Goal: Find specific page/section: Find specific page/section

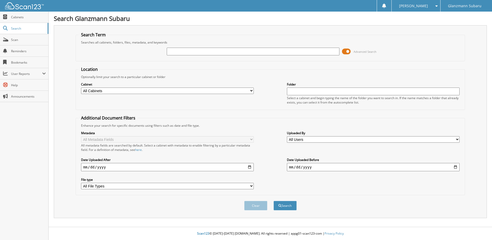
click at [182, 48] on input "text" at bounding box center [253, 52] width 173 height 8
type input "6215338"
click at [274, 201] on button "Search" at bounding box center [285, 206] width 23 height 10
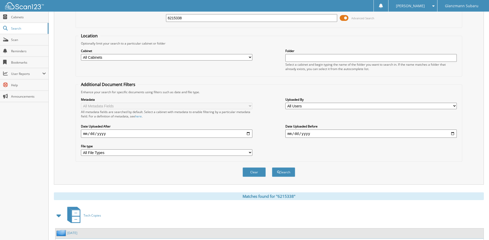
scroll to position [76, 0]
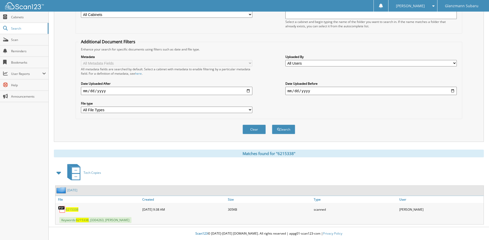
click at [68, 210] on span "6215338" at bounding box center [72, 209] width 13 height 4
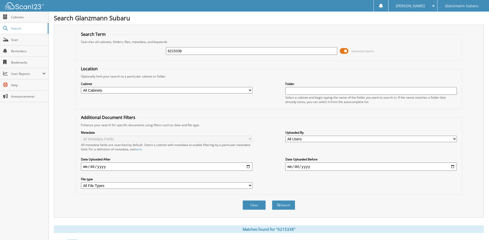
scroll to position [0, 0]
drag, startPoint x: 178, startPoint y: 54, endPoint x: 89, endPoint y: 66, distance: 90.1
click at [89, 65] on form "Search Term Searches all cabinets, folders, files, metadata, and keywords 62153…" at bounding box center [268, 124] width 386 height 184
type input "6215912"
click at [272, 201] on button "Search" at bounding box center [283, 206] width 23 height 10
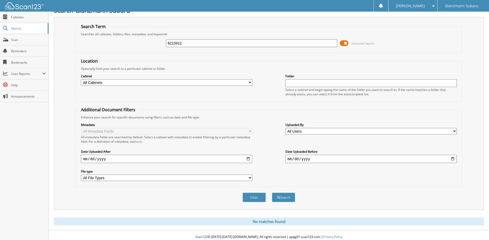
scroll to position [12, 0]
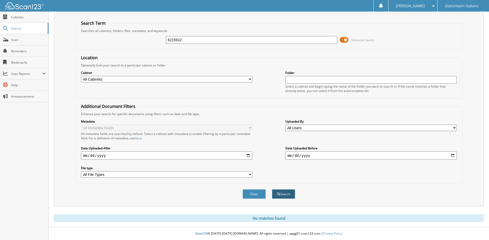
click at [277, 195] on span "submit" at bounding box center [278, 194] width 3 height 3
